Goal: Task Accomplishment & Management: Complete application form

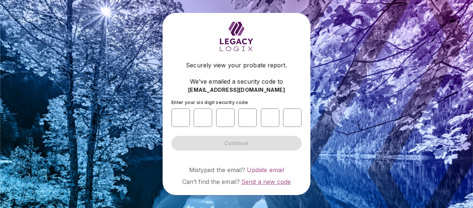
click at [262, 180] on span "Send a new code" at bounding box center [266, 181] width 50 height 7
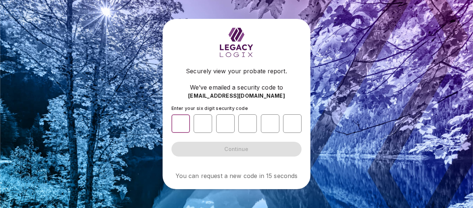
click at [179, 126] on input "number" at bounding box center [180, 123] width 18 height 18
type input "*"
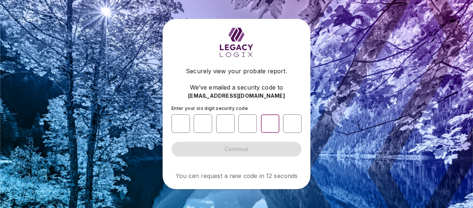
type input "*"
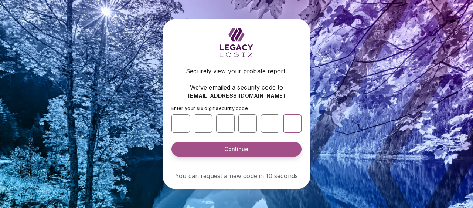
type input "*"
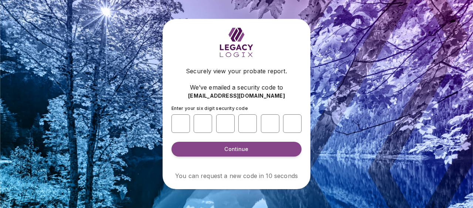
click at [223, 153] on button "Continue" at bounding box center [236, 149] width 130 height 15
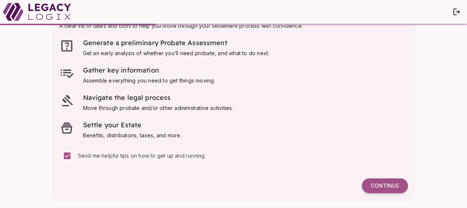
scroll to position [36, 0]
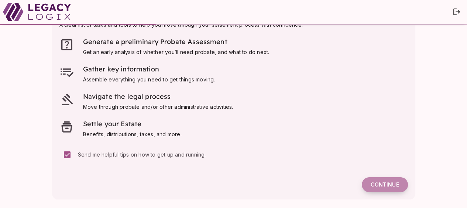
click at [383, 184] on span "Continue" at bounding box center [385, 184] width 28 height 7
